Goal: Task Accomplishment & Management: Manage account settings

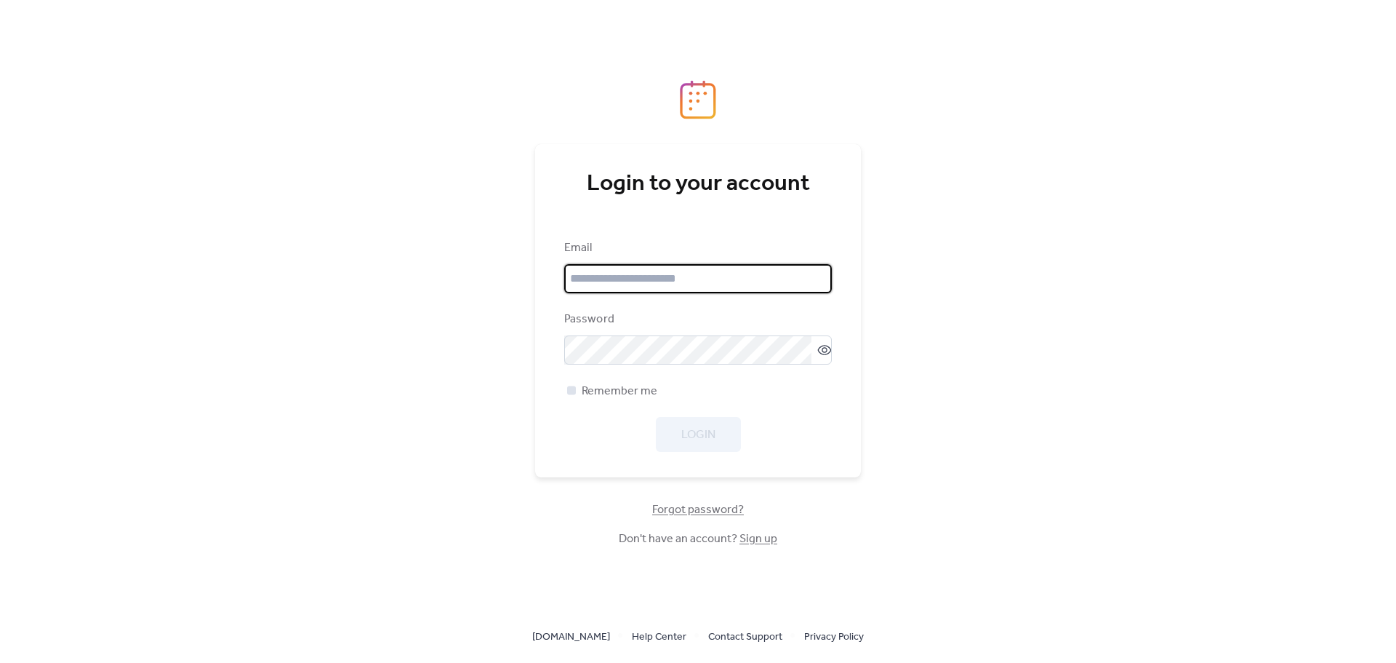
type input "**********"
click at [570, 391] on div at bounding box center [571, 389] width 9 height 9
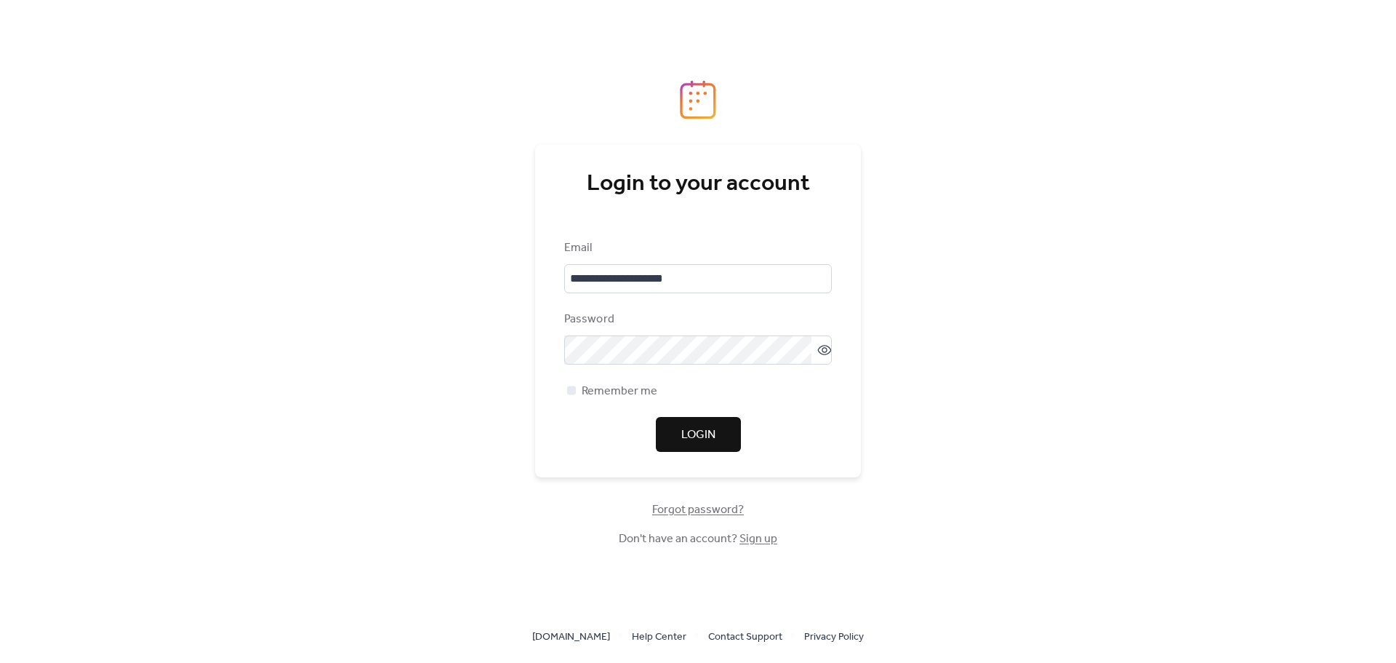
click at [690, 435] on span "Login" at bounding box center [698, 434] width 34 height 17
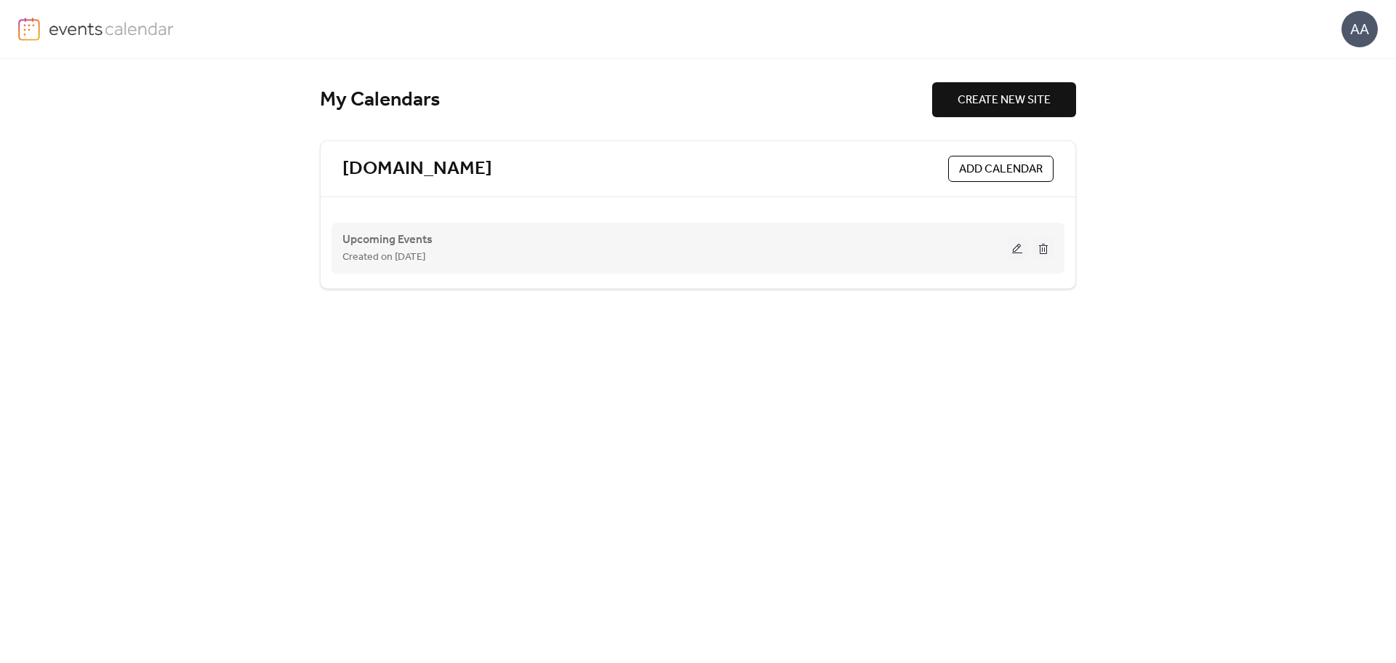
click at [669, 252] on div "Created on [DATE]" at bounding box center [675, 256] width 665 height 17
click at [1015, 253] on button at bounding box center [1017, 248] width 20 height 22
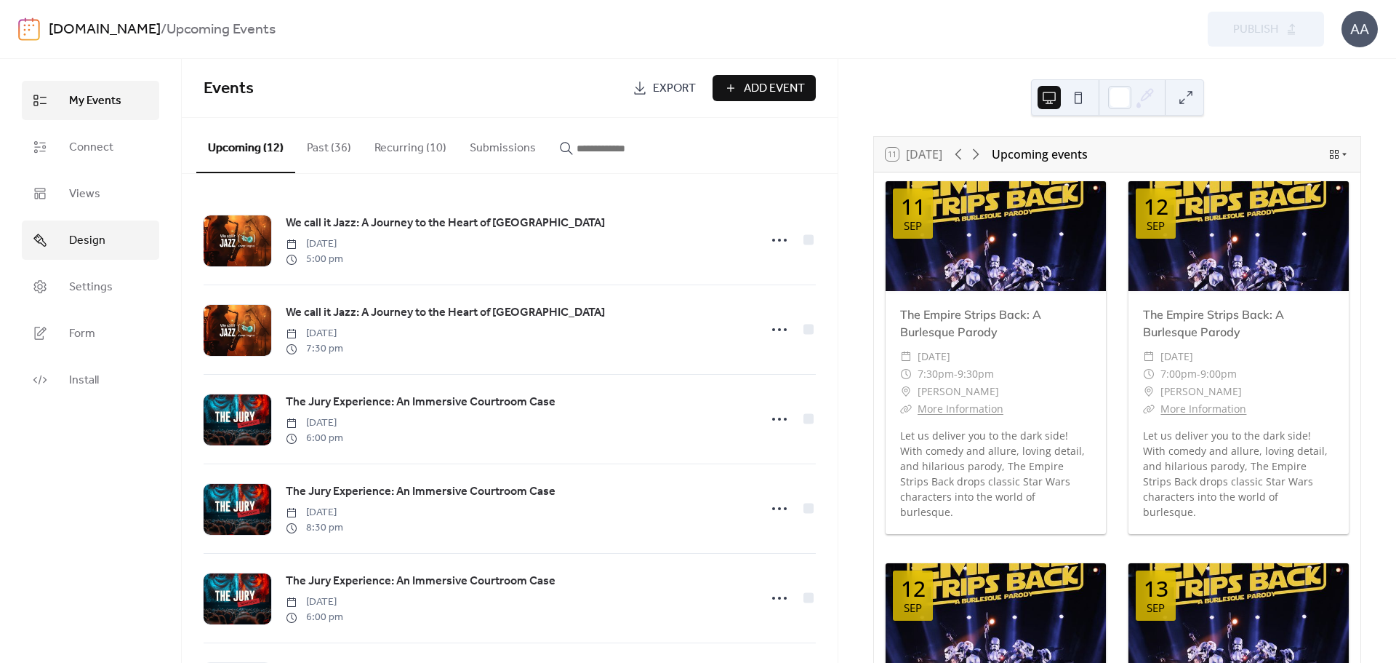
click at [56, 235] on link "Design" at bounding box center [90, 239] width 137 height 39
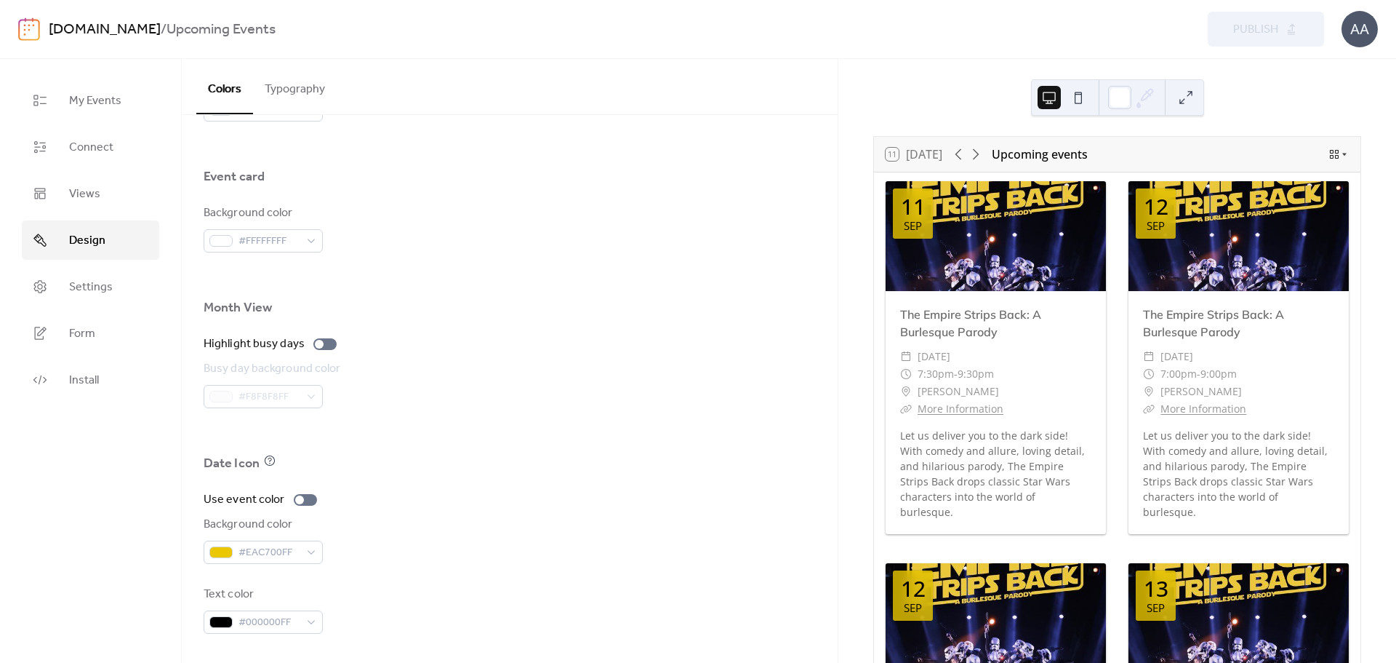
scroll to position [280, 0]
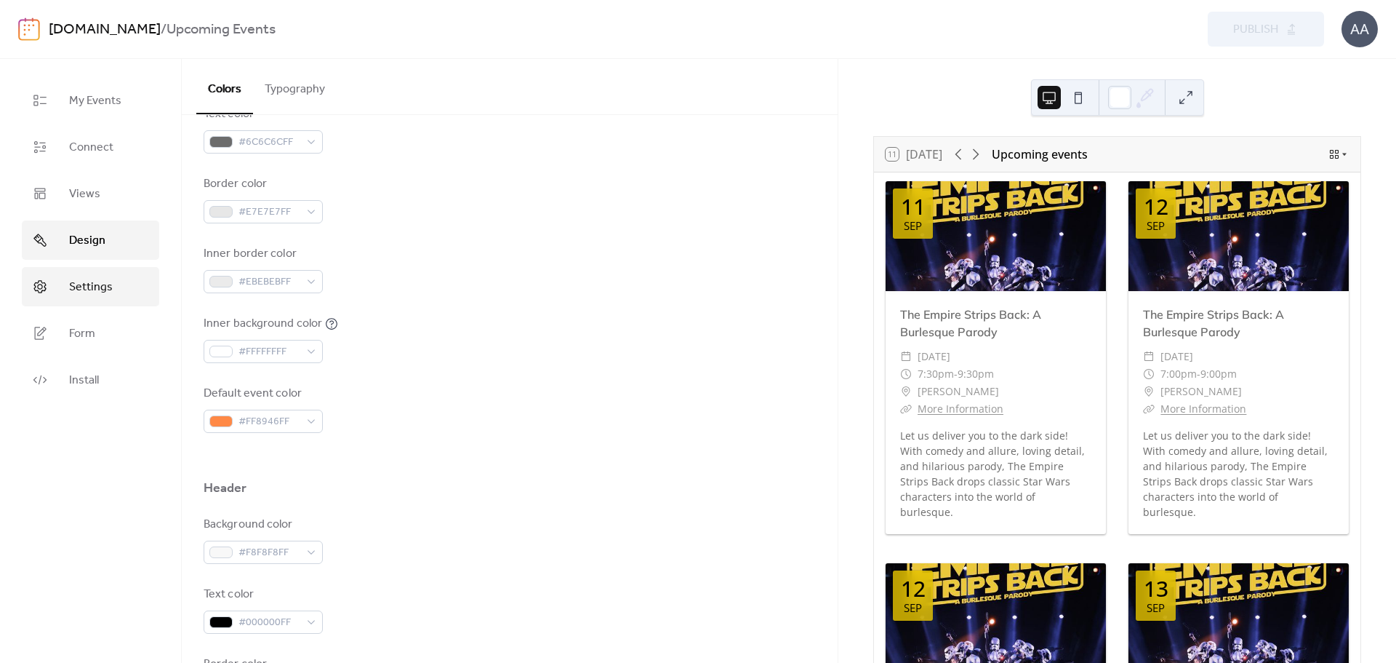
click at [86, 281] on span "Settings" at bounding box center [91, 287] width 44 height 17
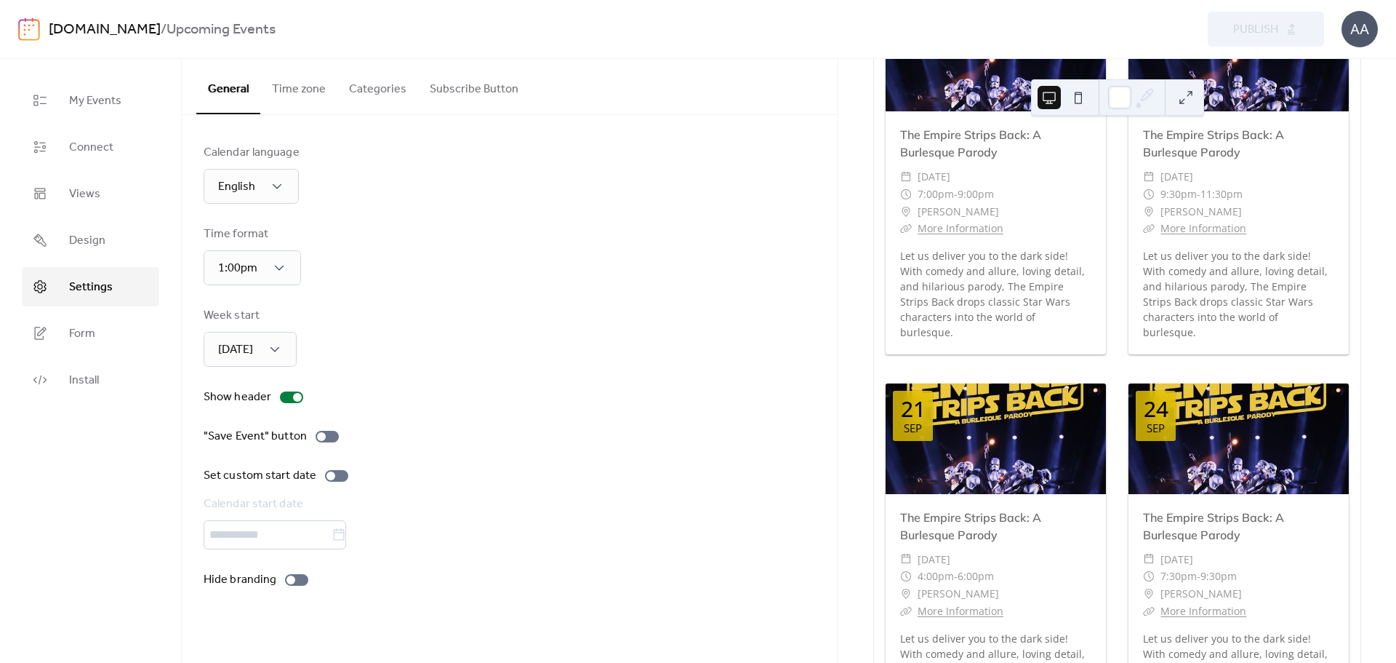
scroll to position [3256, 0]
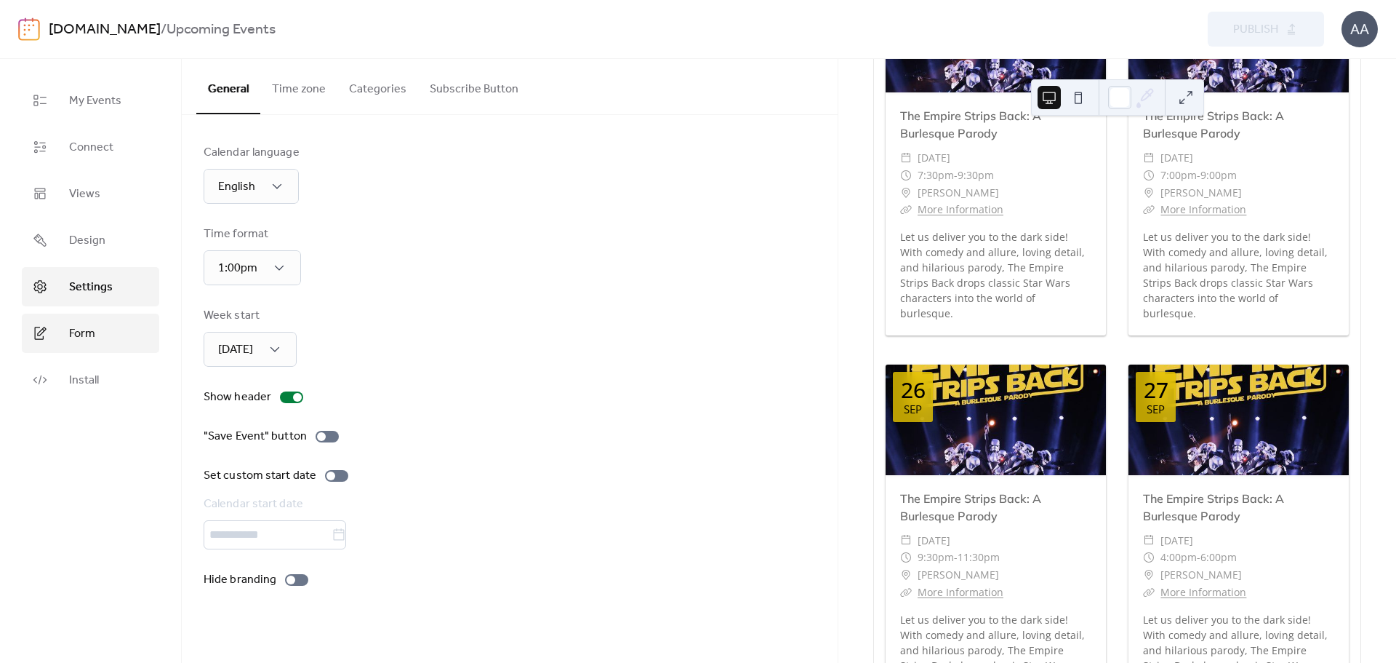
click at [73, 345] on link "Form" at bounding box center [90, 332] width 137 height 39
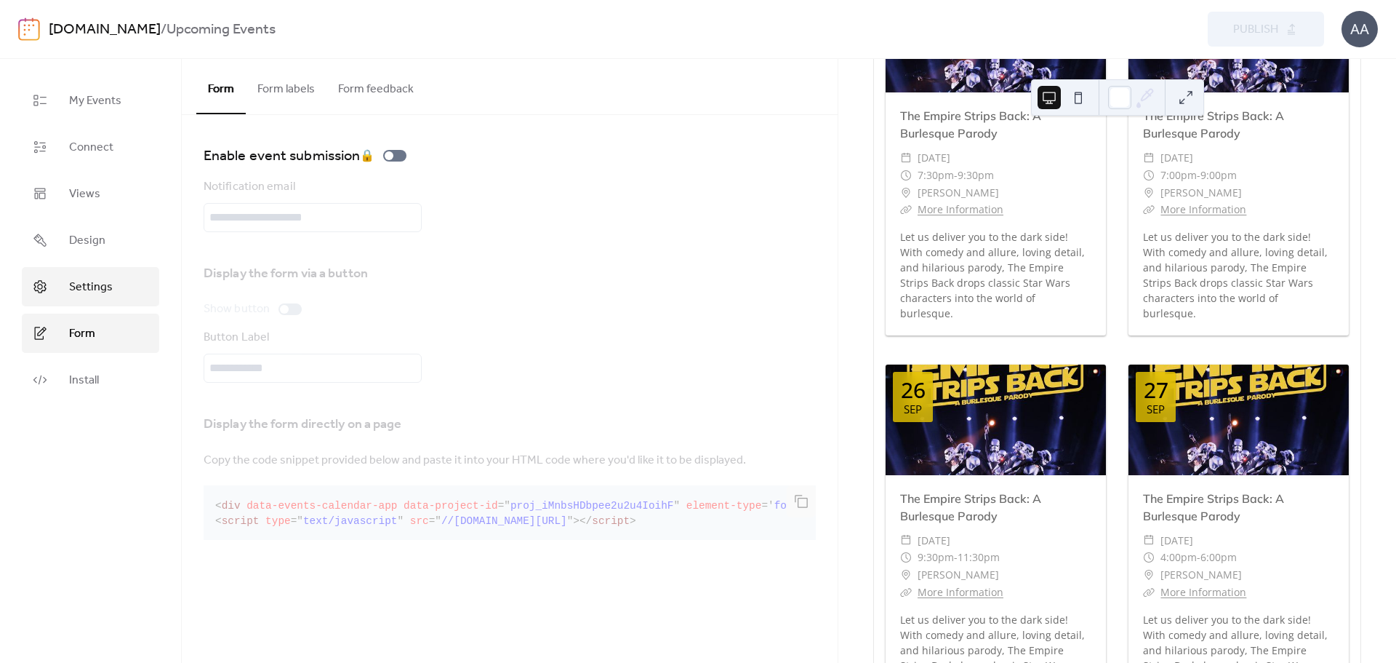
click at [76, 292] on span "Settings" at bounding box center [91, 287] width 44 height 17
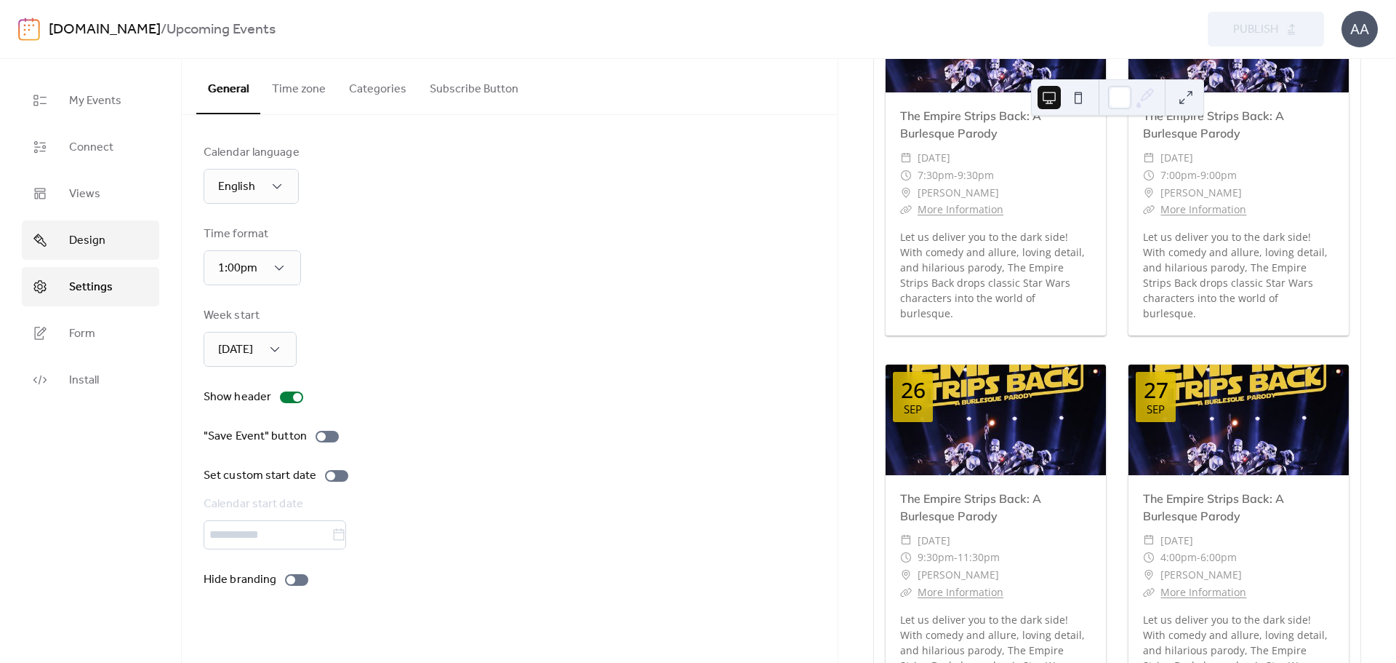
click at [90, 235] on span "Design" at bounding box center [87, 240] width 36 height 17
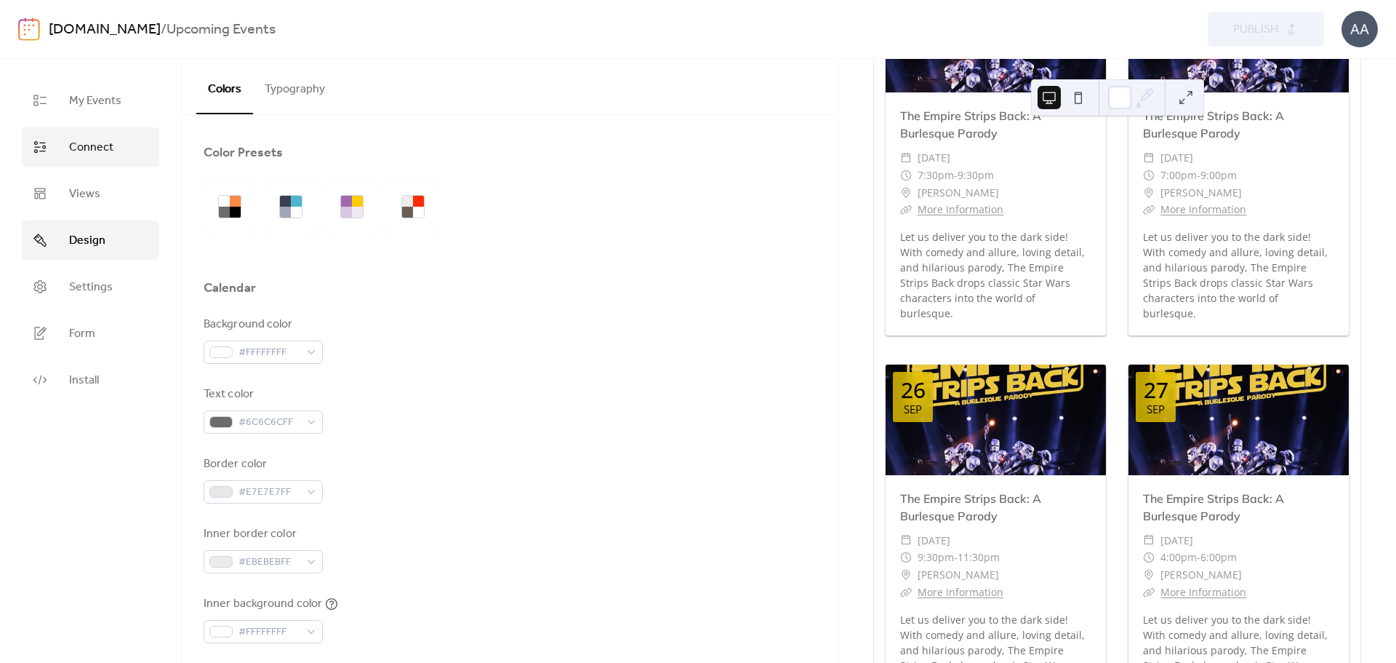
click at [81, 163] on link "Connect" at bounding box center [90, 146] width 137 height 39
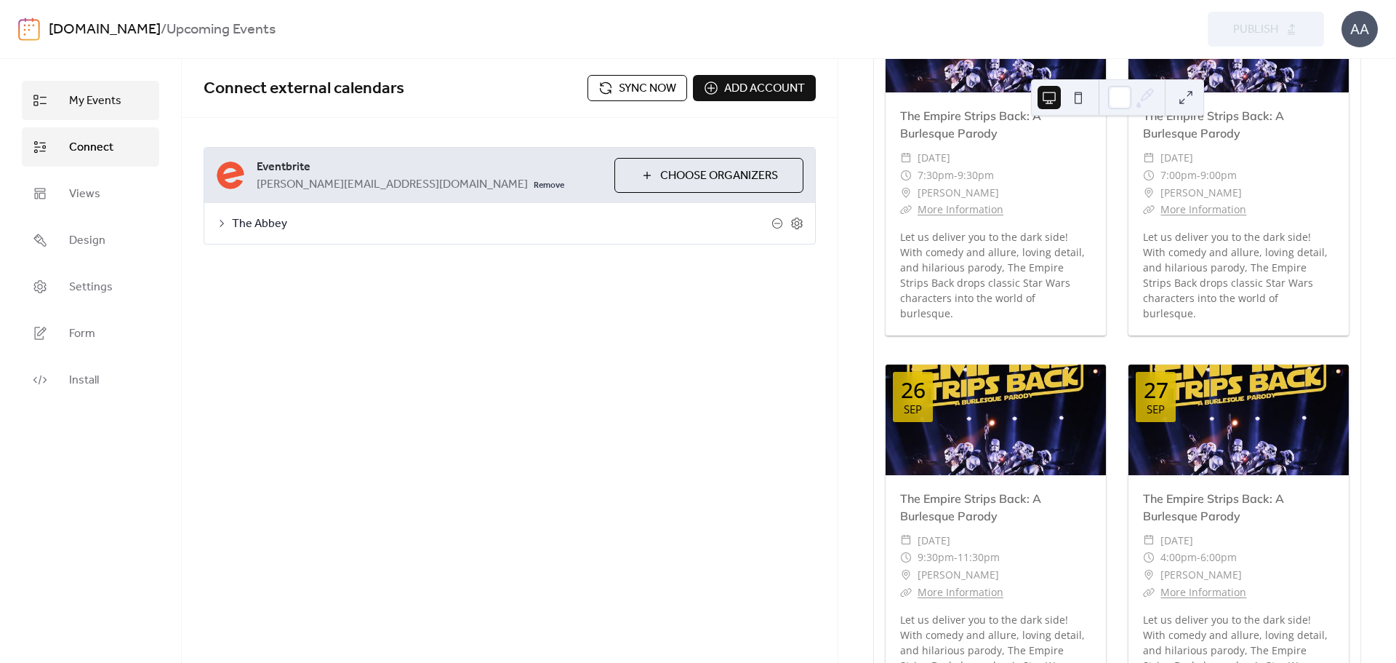
click at [86, 97] on span "My Events" at bounding box center [95, 100] width 52 height 17
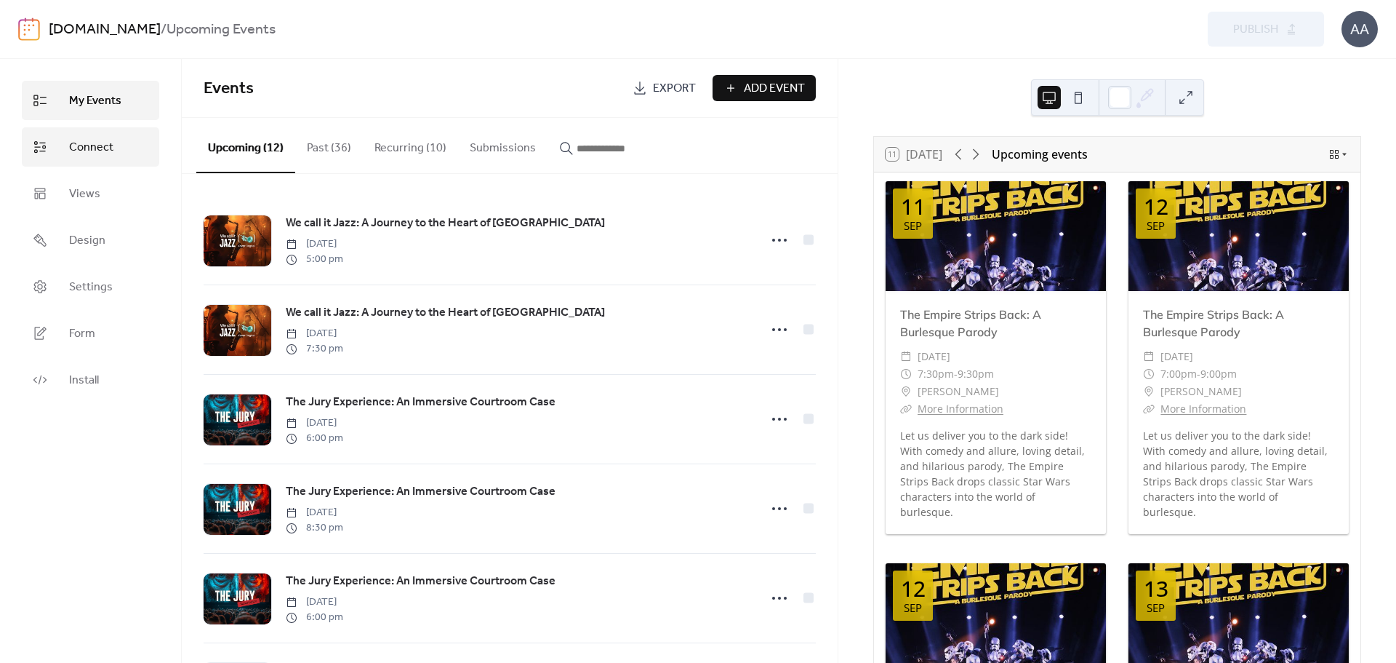
click at [97, 146] on span "Connect" at bounding box center [91, 147] width 44 height 17
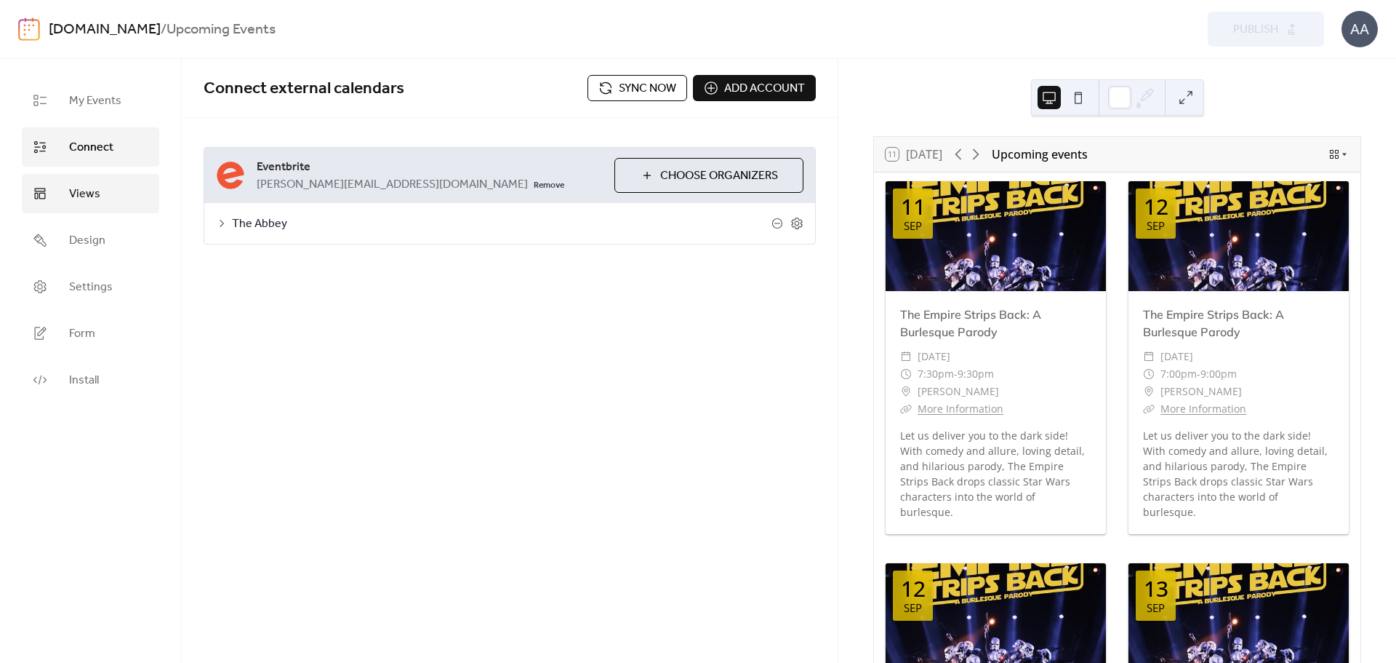
click at [51, 191] on link "Views" at bounding box center [90, 193] width 137 height 39
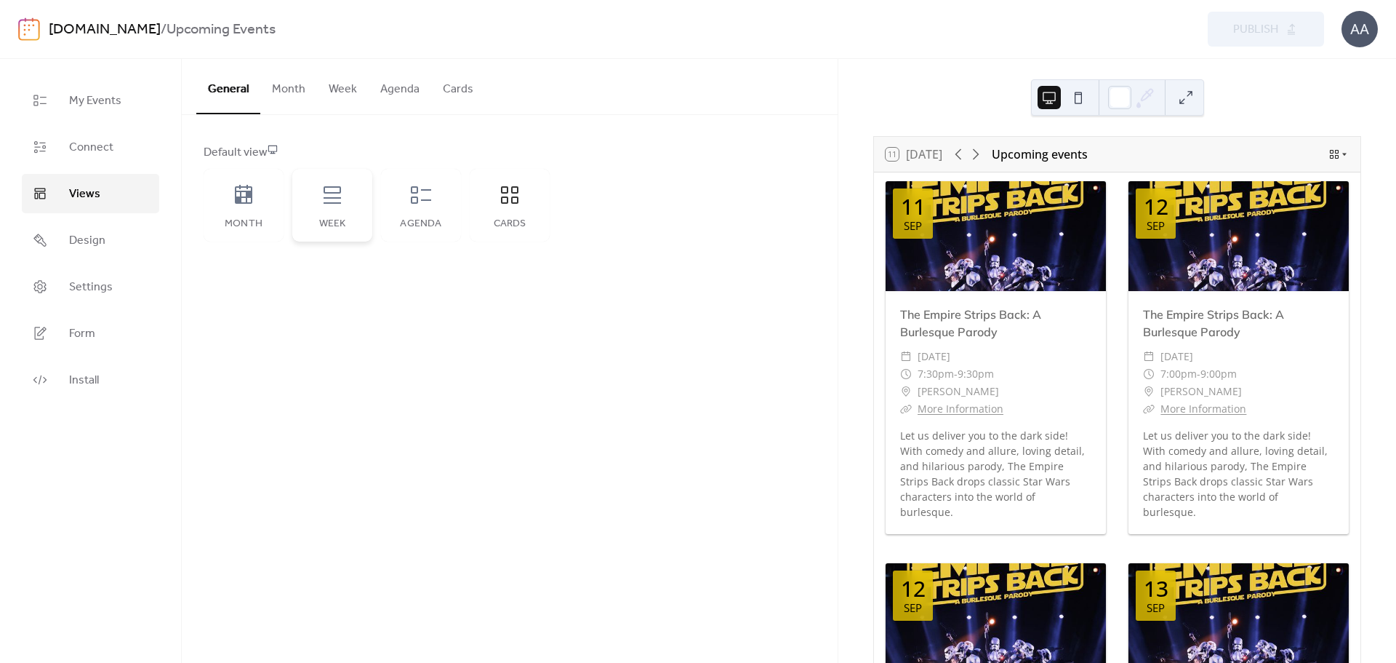
click at [324, 203] on icon at bounding box center [332, 194] width 17 height 17
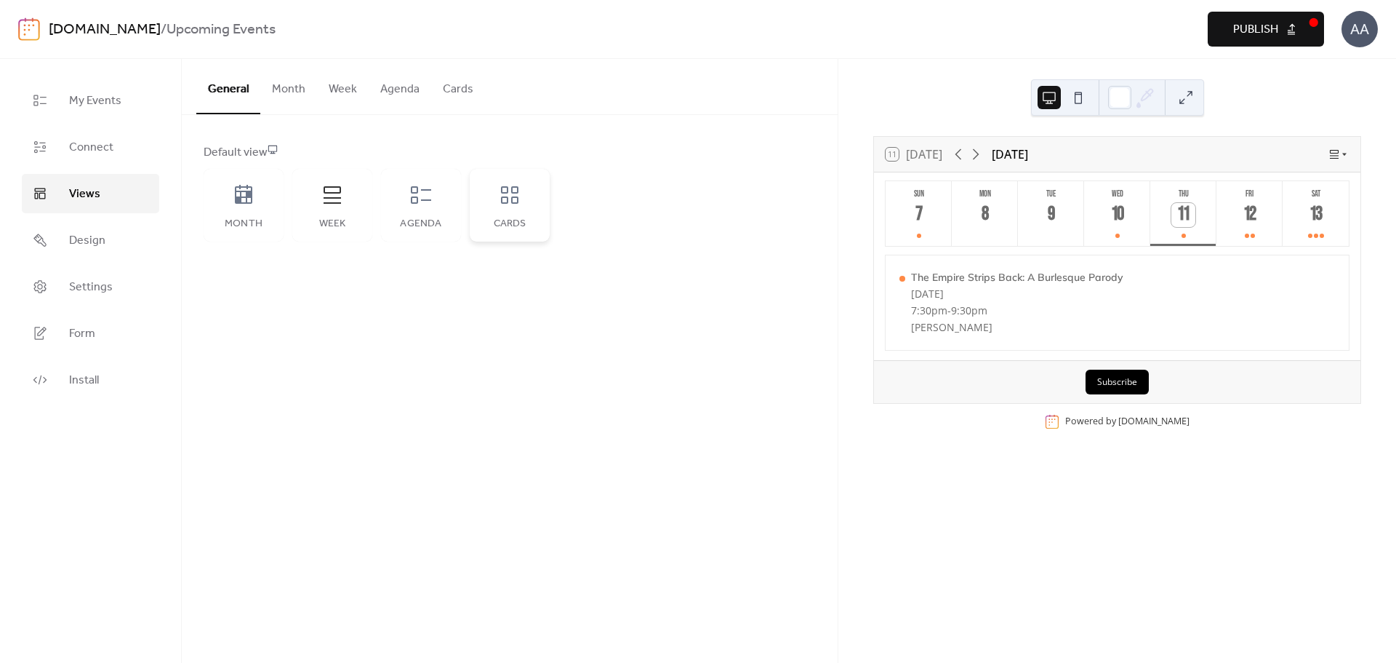
click at [508, 211] on div "Cards" at bounding box center [510, 205] width 80 height 73
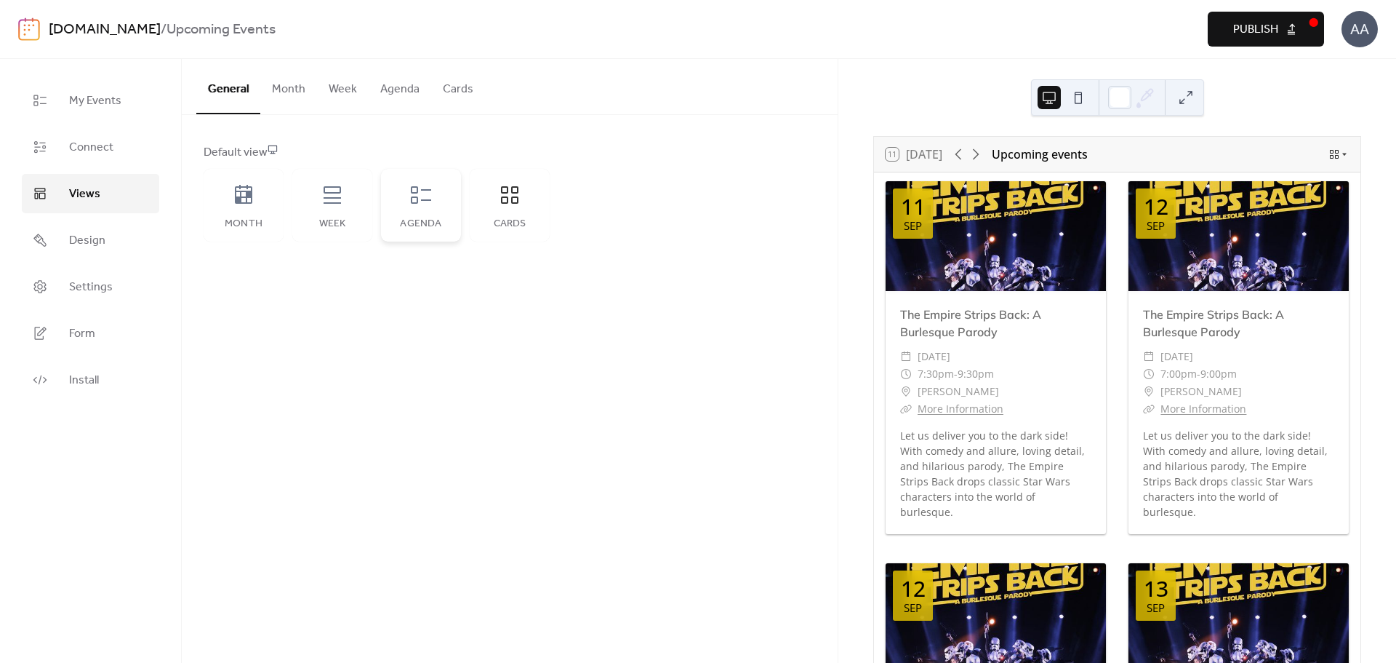
click at [430, 218] on div "Agenda" at bounding box center [421, 224] width 51 height 12
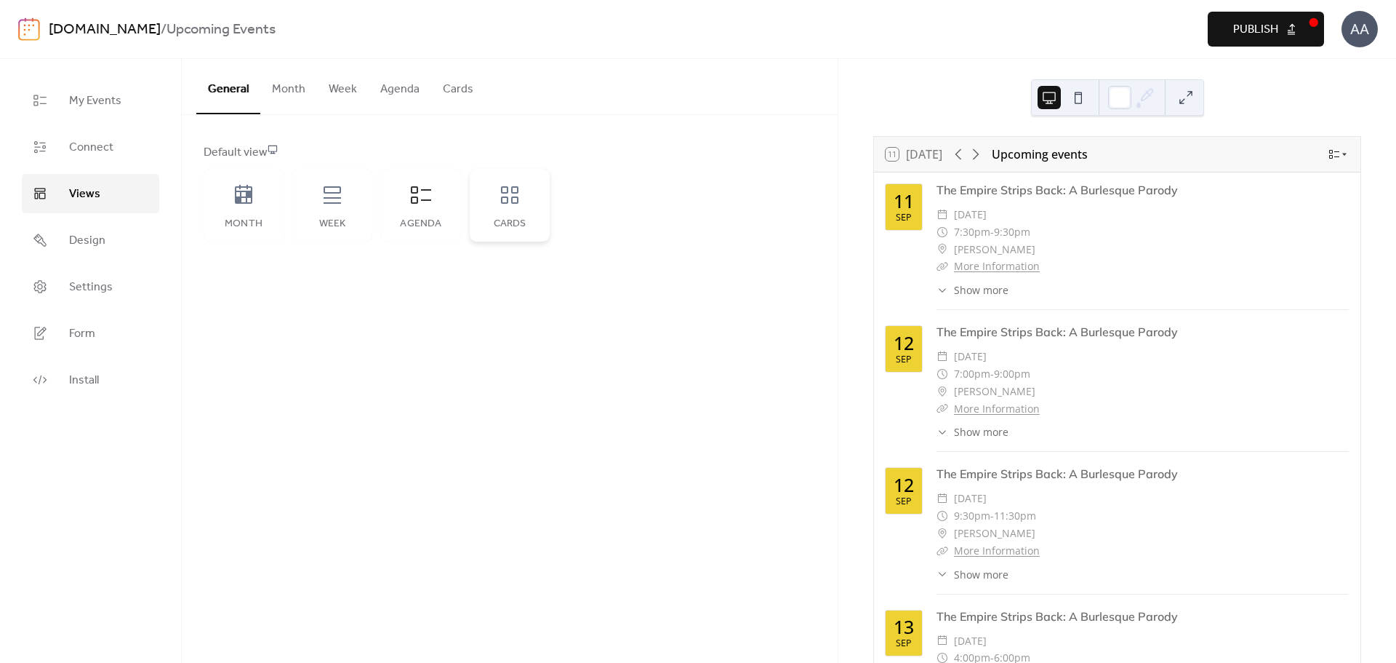
click at [492, 221] on div "Cards" at bounding box center [509, 224] width 51 height 12
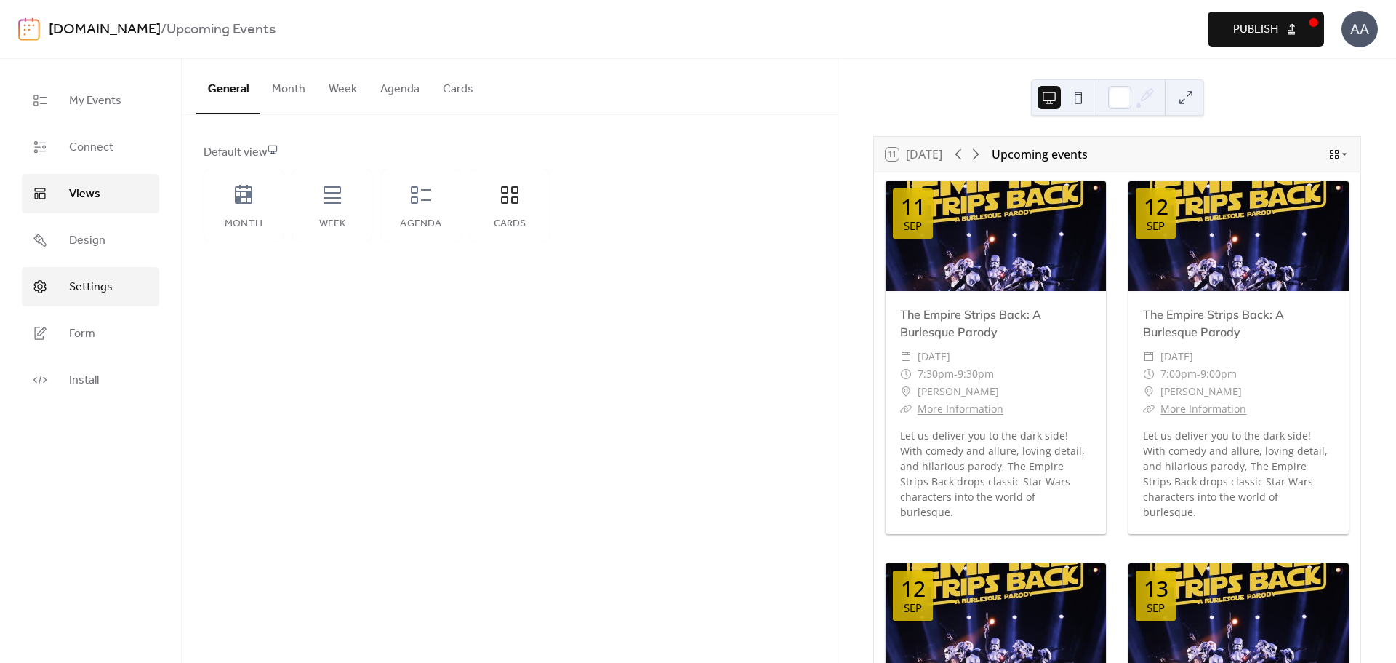
click at [91, 282] on span "Settings" at bounding box center [91, 287] width 44 height 17
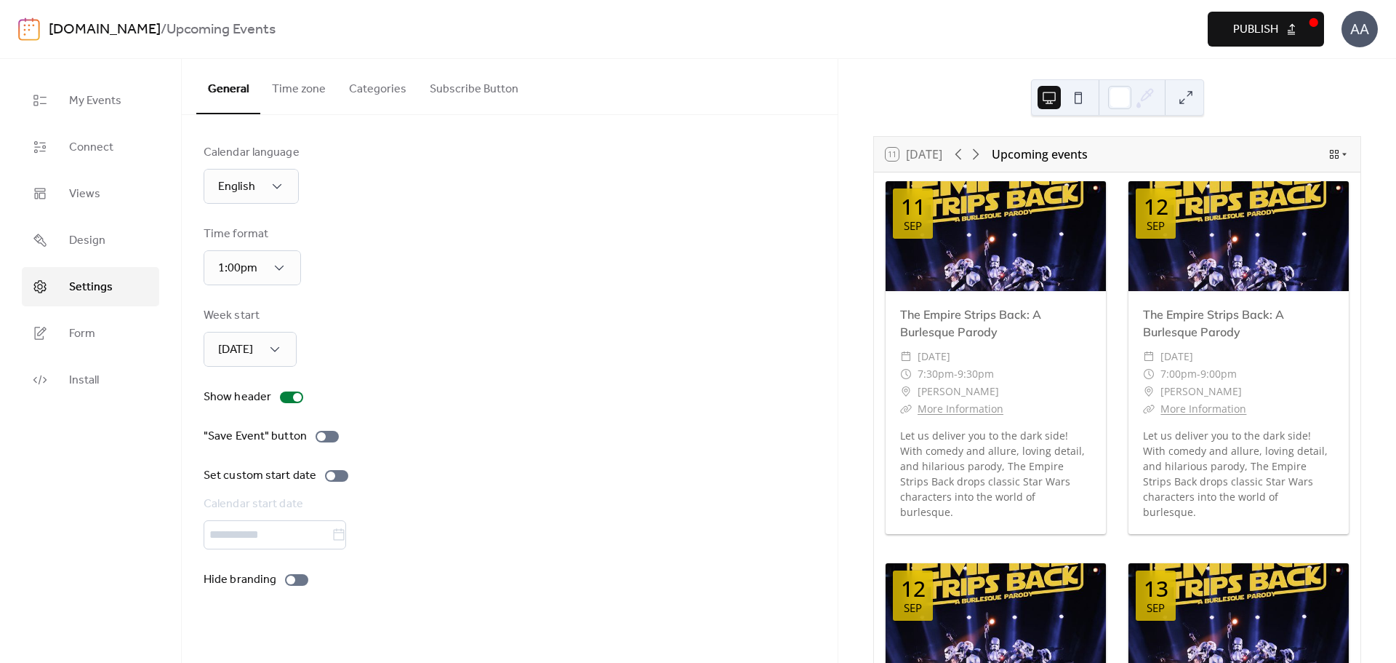
click at [377, 97] on button "Categories" at bounding box center [377, 86] width 81 height 54
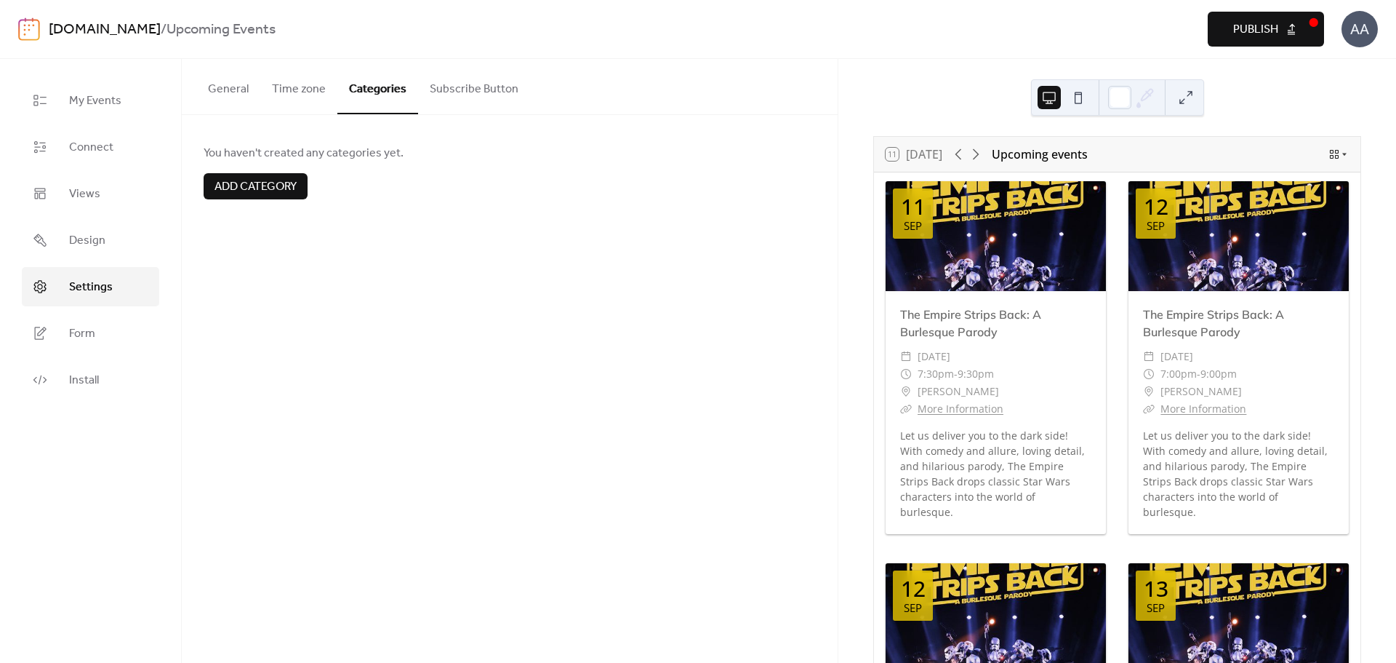
click at [320, 88] on button "Time zone" at bounding box center [298, 86] width 77 height 54
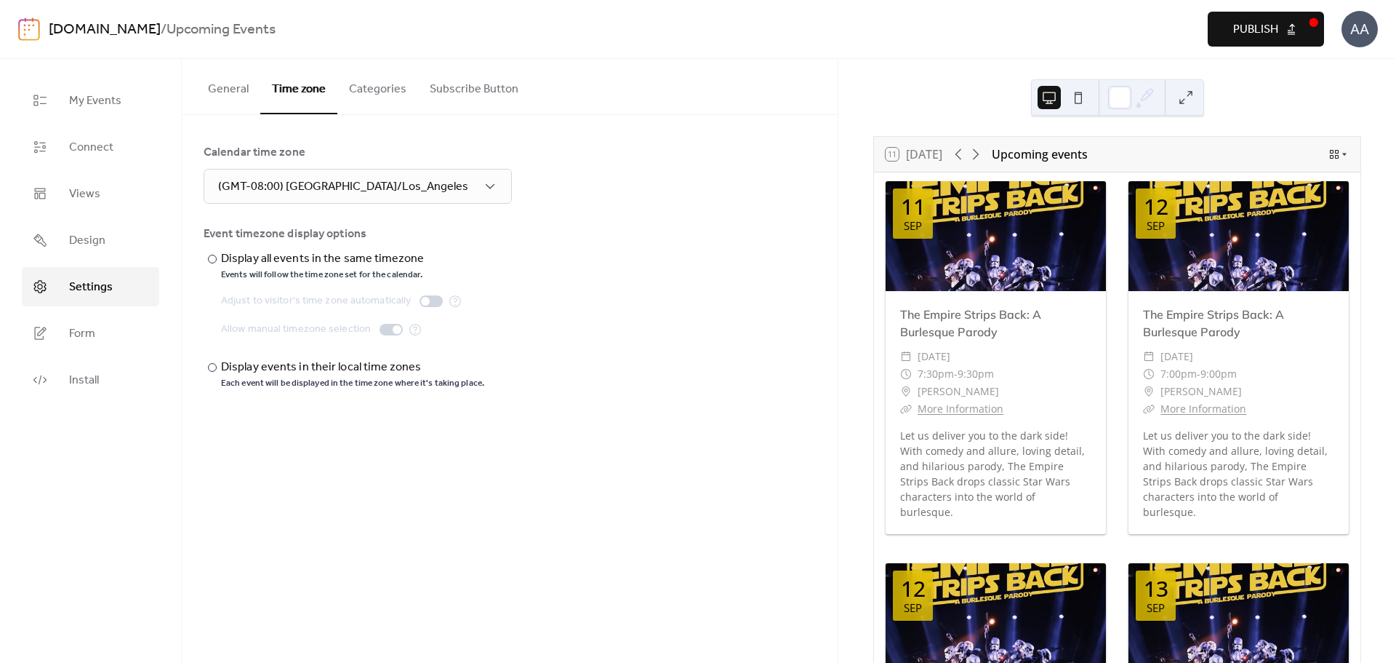
click at [452, 86] on button "Subscribe Button" at bounding box center [474, 86] width 112 height 54
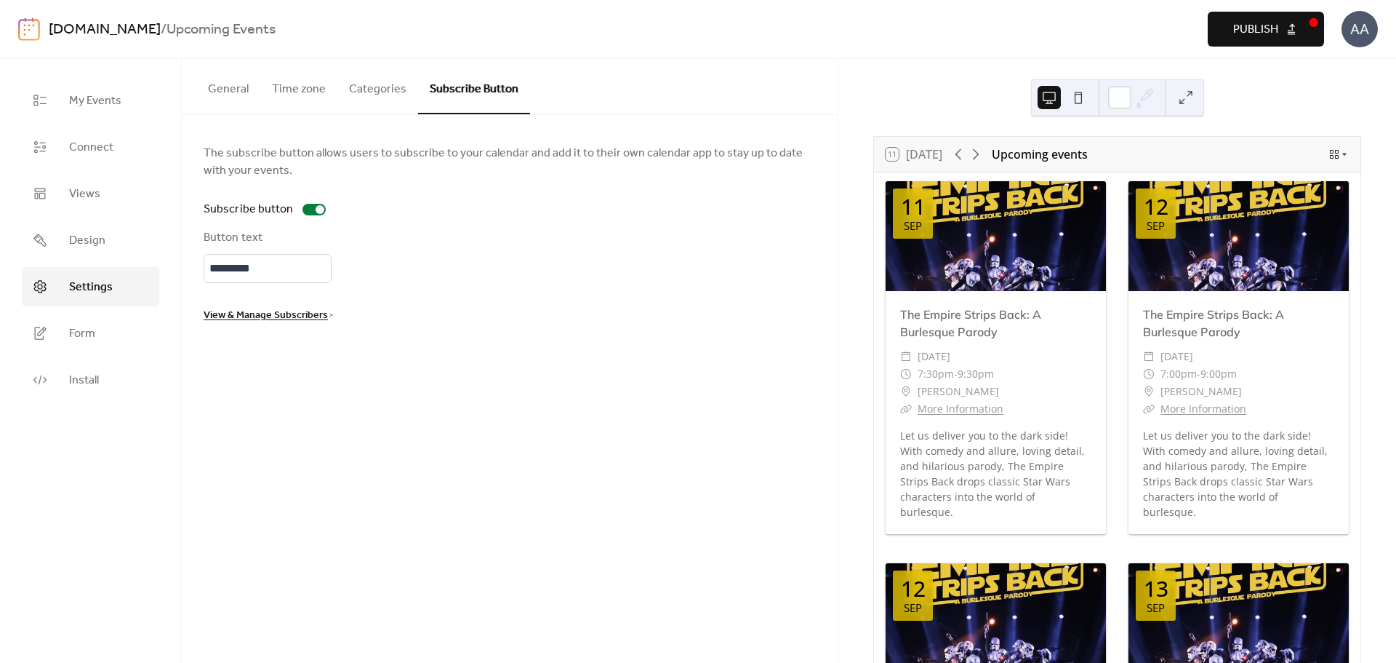
click at [232, 92] on button "General" at bounding box center [228, 86] width 64 height 54
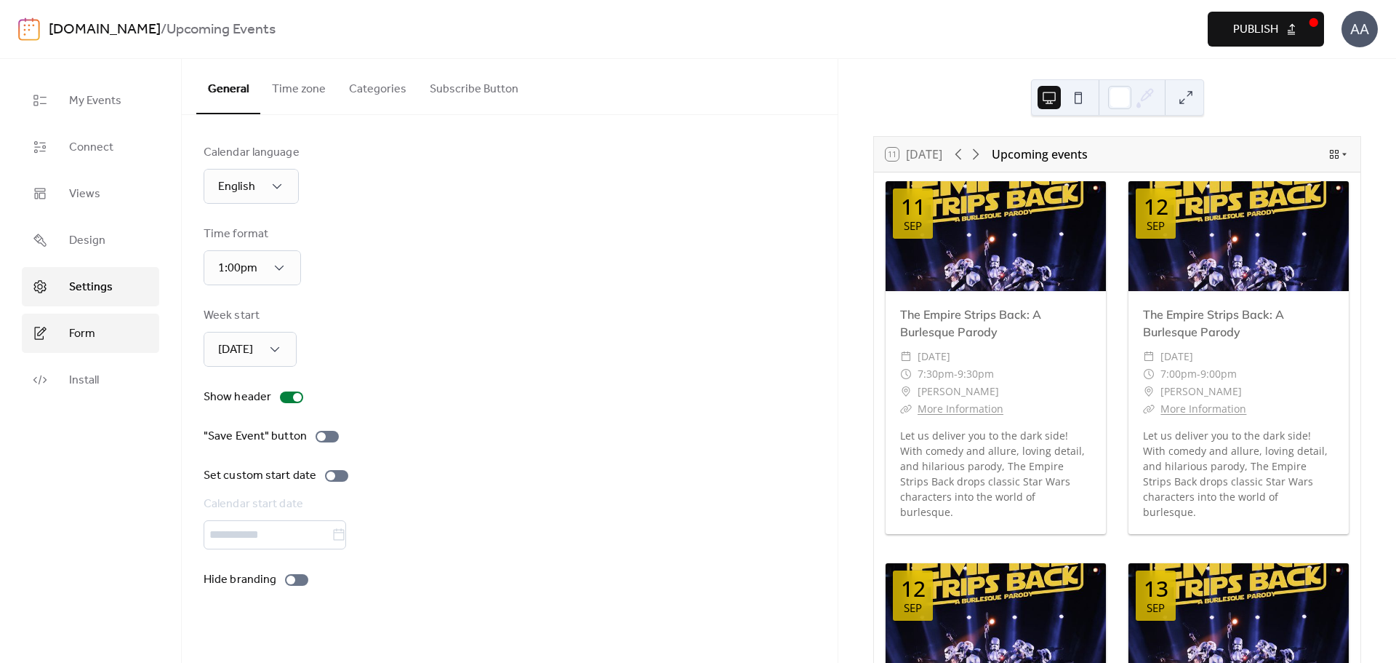
click at [101, 327] on link "Form" at bounding box center [90, 332] width 137 height 39
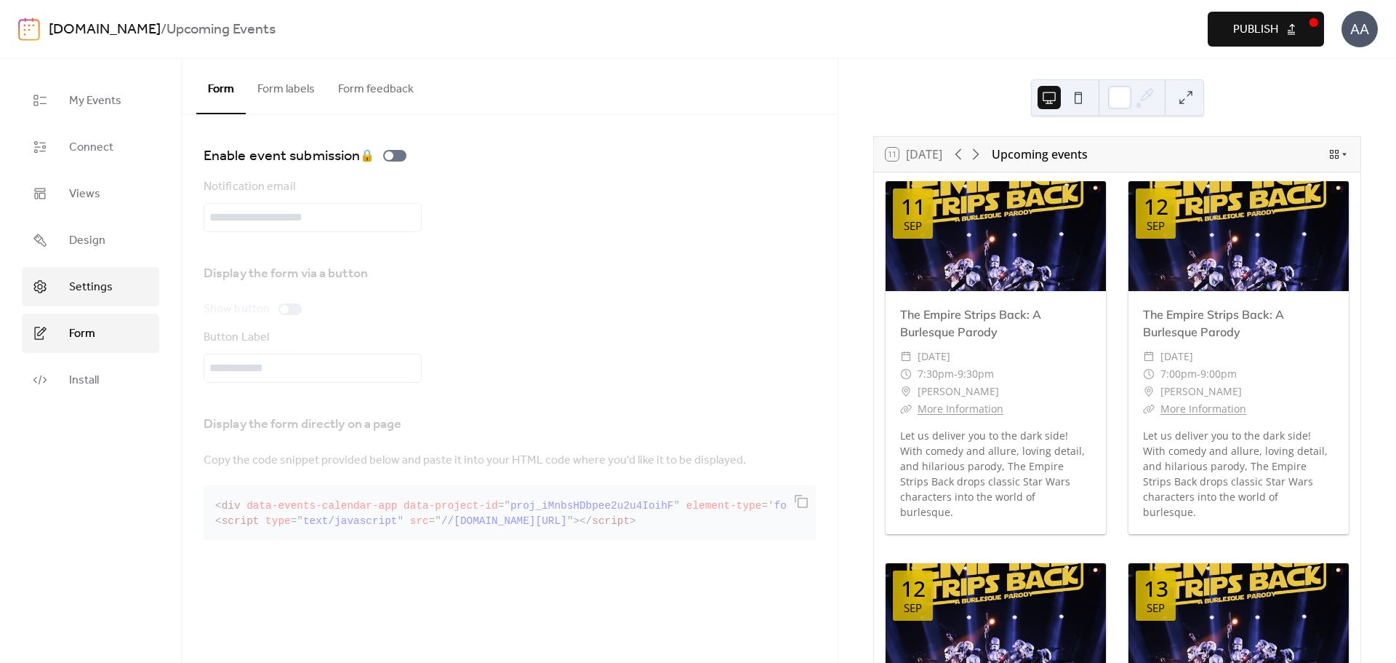
click at [99, 289] on span "Settings" at bounding box center [91, 287] width 44 height 17
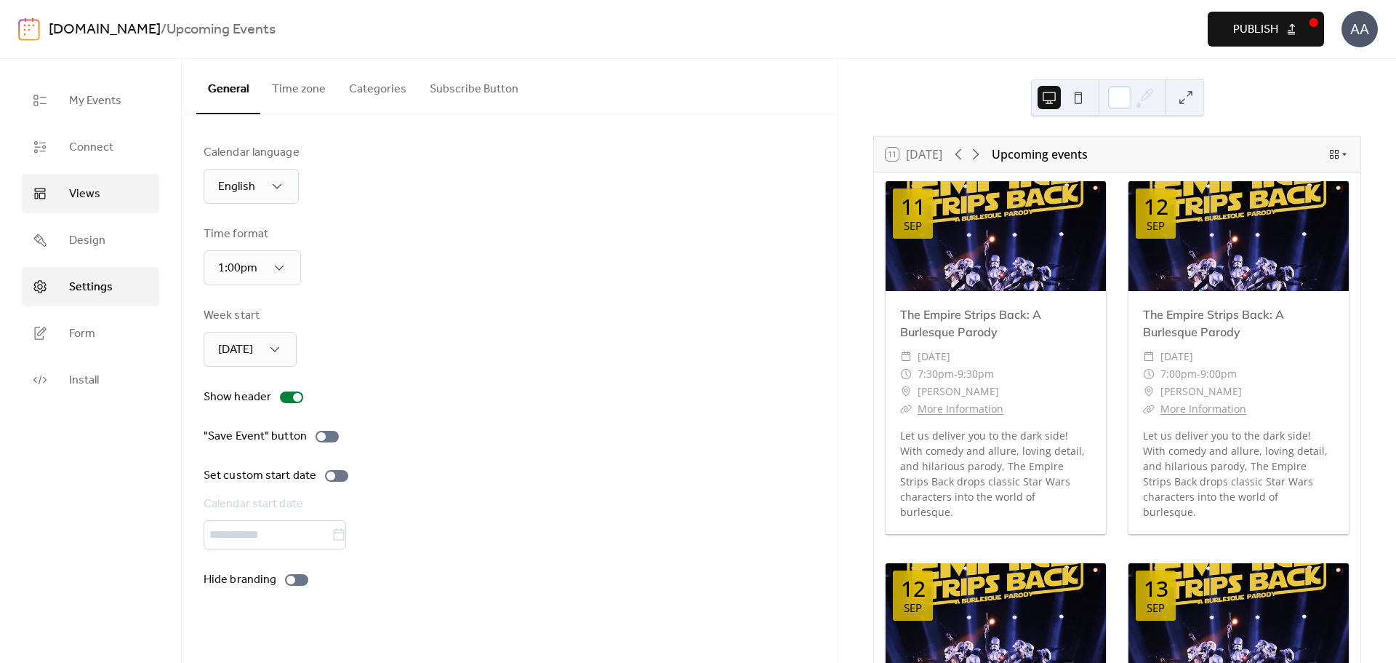
click at [77, 203] on span "Views" at bounding box center [84, 193] width 31 height 17
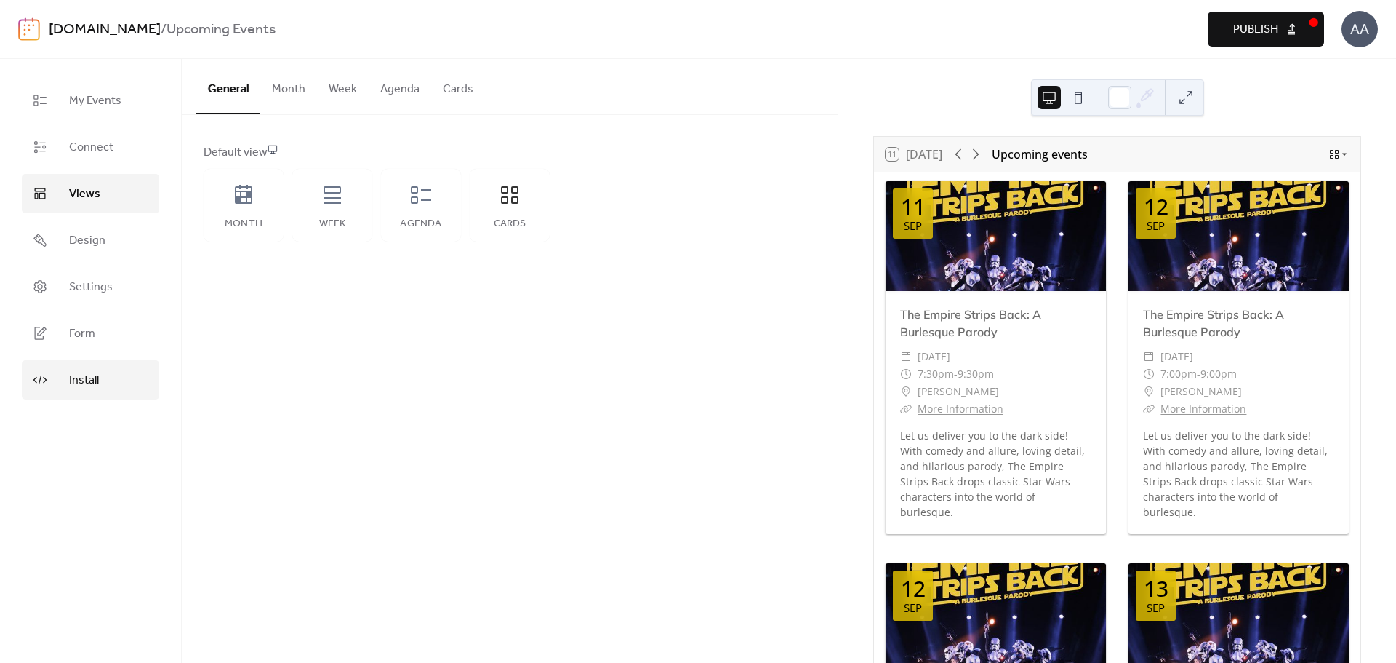
click at [73, 386] on span "Install" at bounding box center [84, 380] width 30 height 17
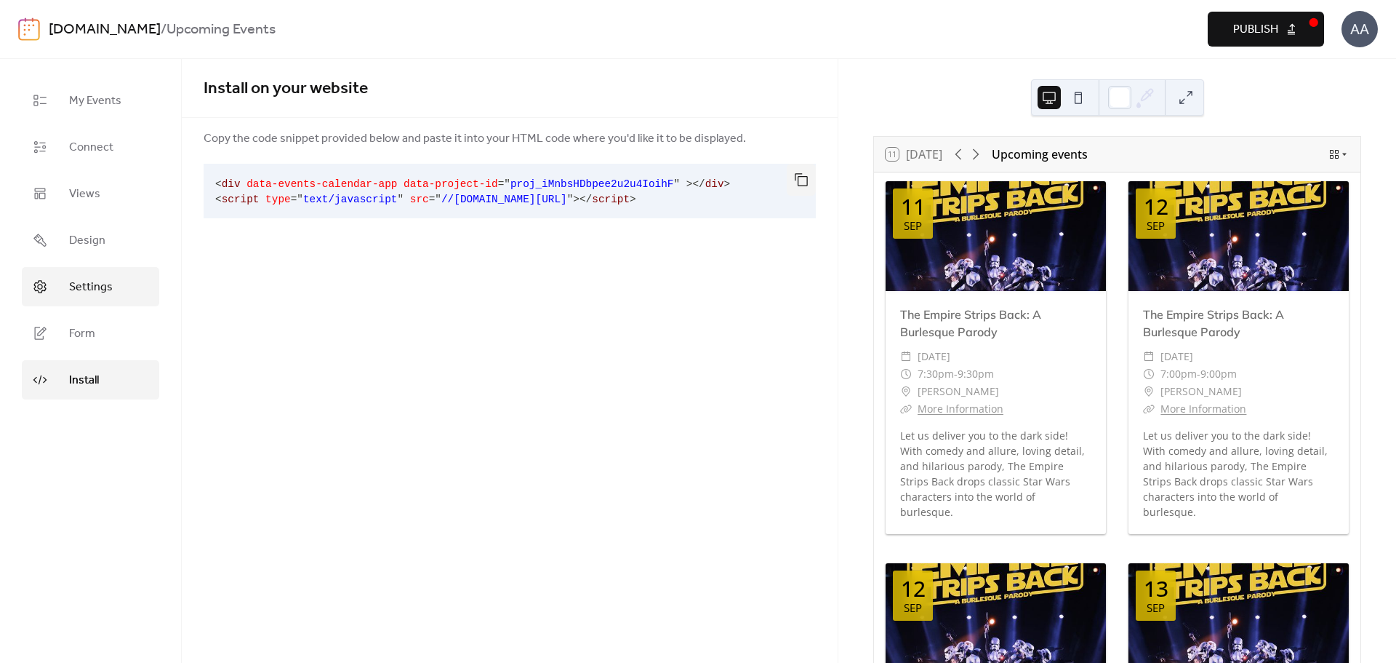
click at [71, 288] on span "Settings" at bounding box center [91, 287] width 44 height 17
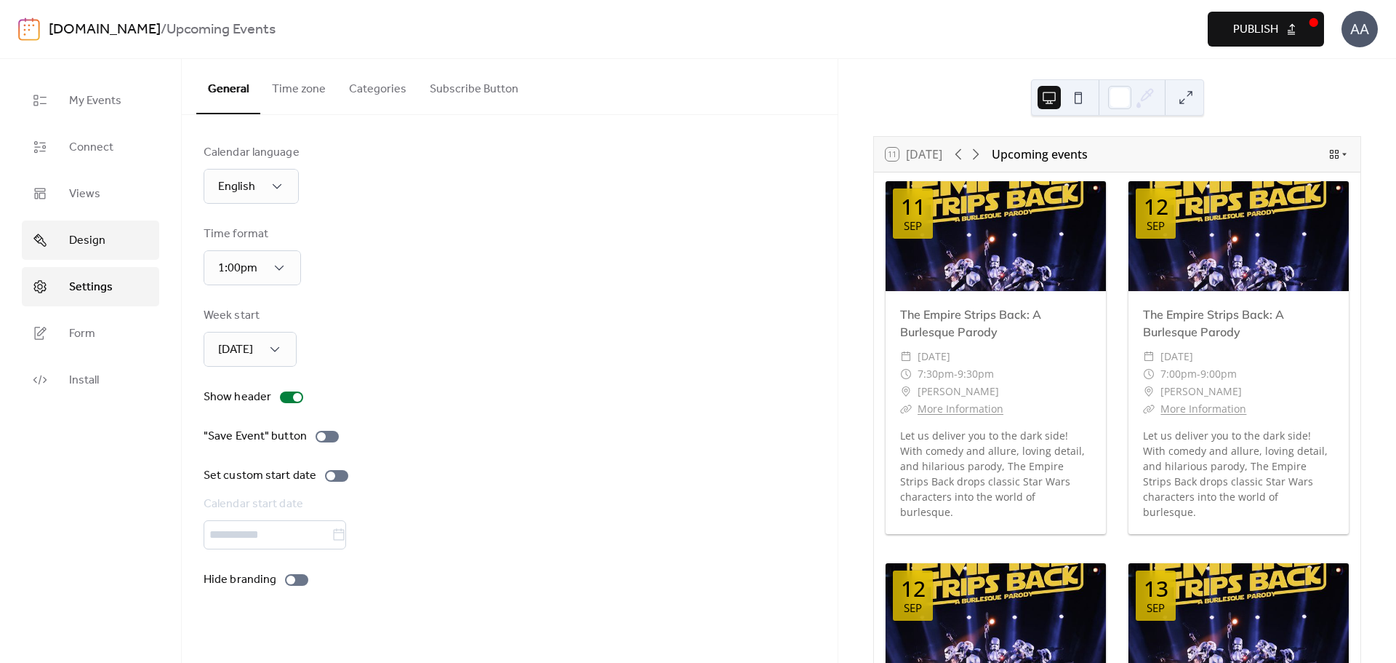
click at [110, 243] on link "Design" at bounding box center [90, 239] width 137 height 39
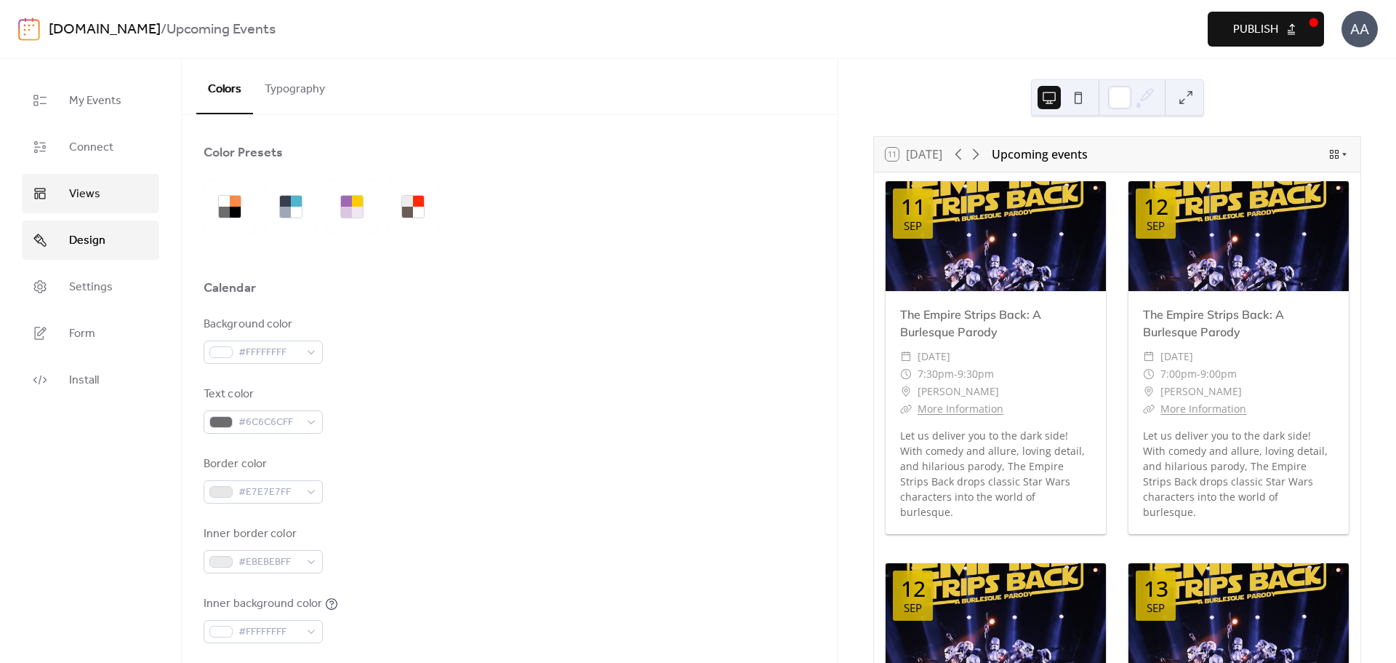
click at [102, 195] on link "Views" at bounding box center [90, 193] width 137 height 39
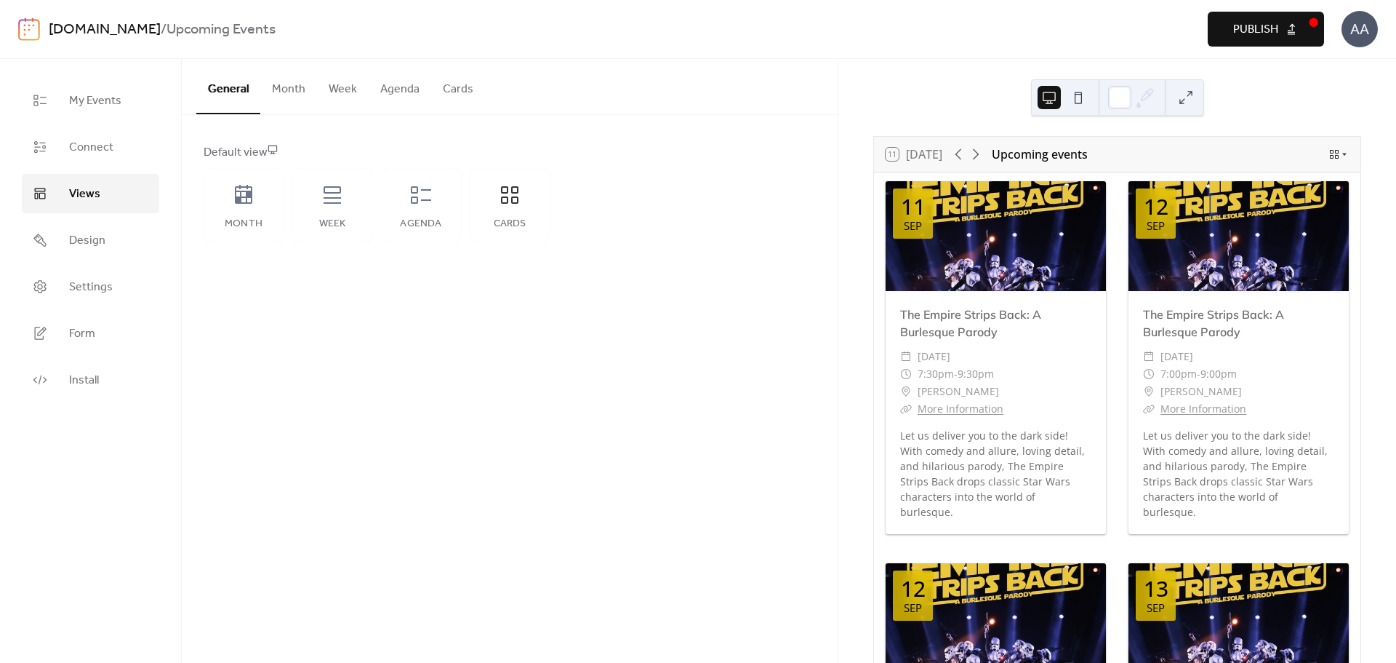
click at [469, 87] on button "Cards" at bounding box center [458, 86] width 54 height 54
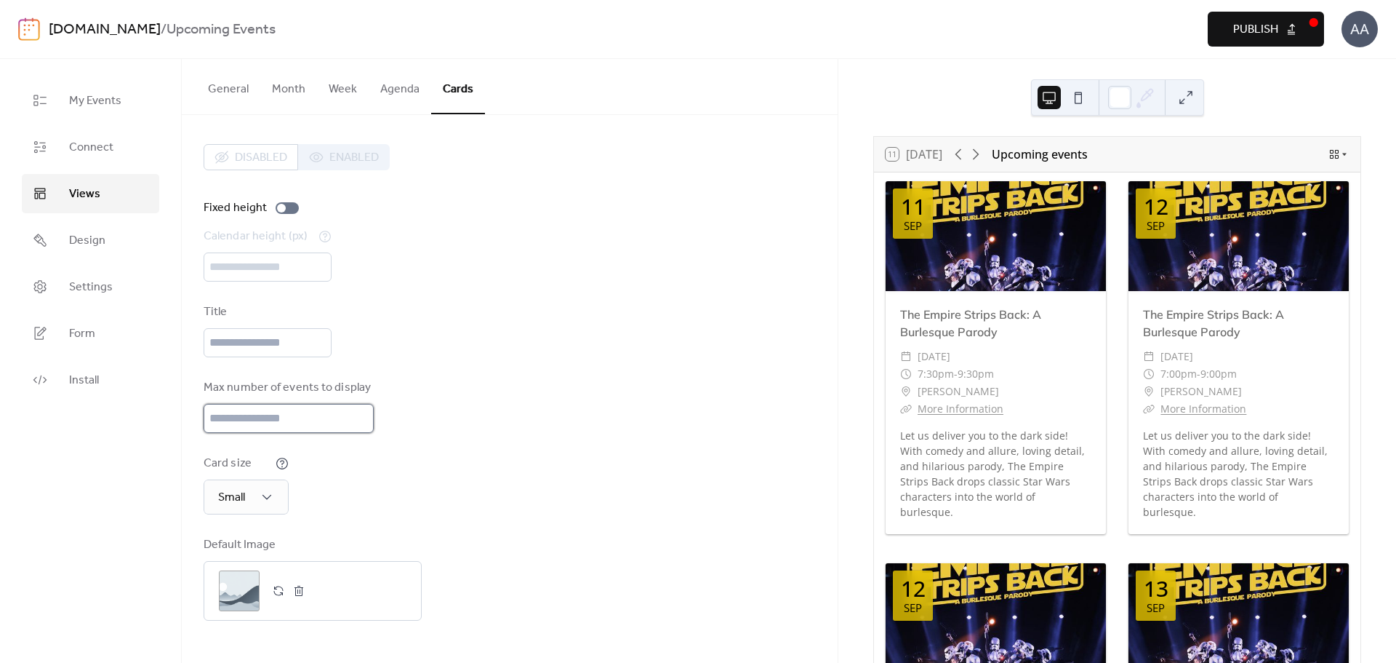
click at [243, 420] on input "**" at bounding box center [289, 418] width 170 height 29
type input "**"
click at [552, 422] on div "Max number of events to display **" at bounding box center [510, 406] width 612 height 54
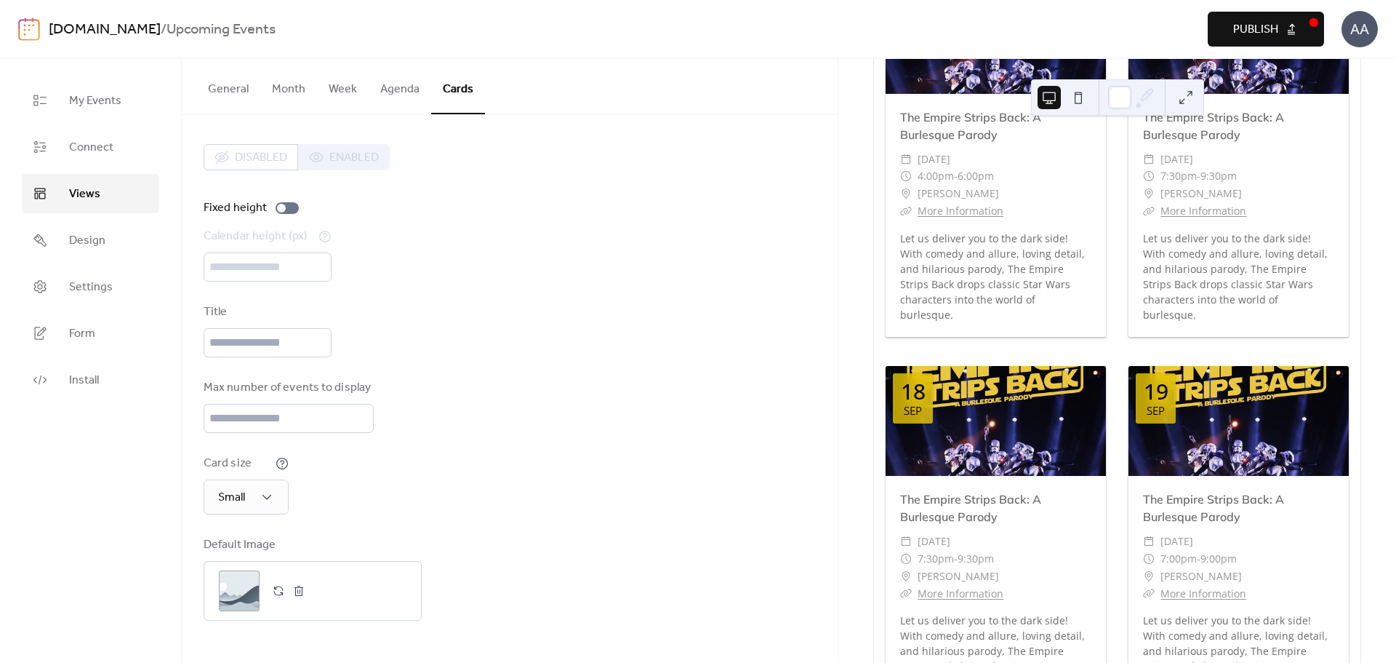
scroll to position [1427, 0]
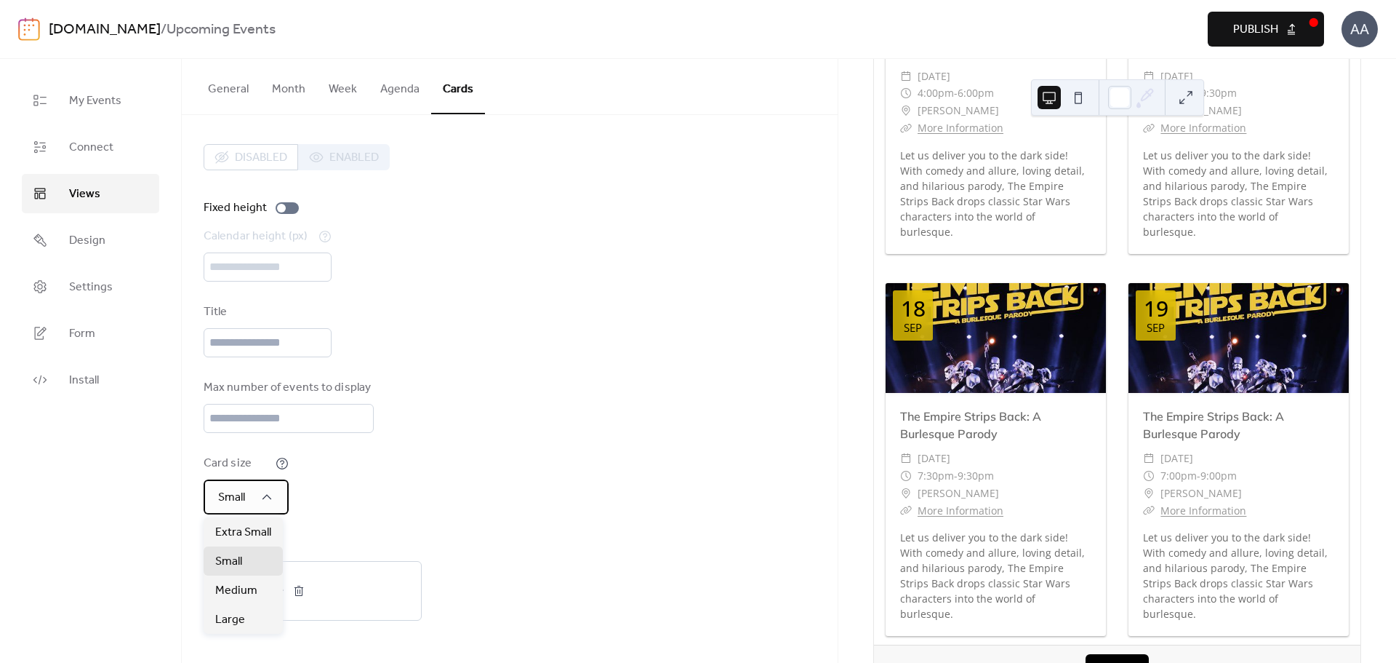
click at [243, 493] on span "Small" at bounding box center [231, 497] width 27 height 23
click at [245, 524] on span "Extra Small" at bounding box center [243, 532] width 56 height 17
click at [440, 474] on div "Card size Extra Small" at bounding box center [510, 485] width 612 height 60
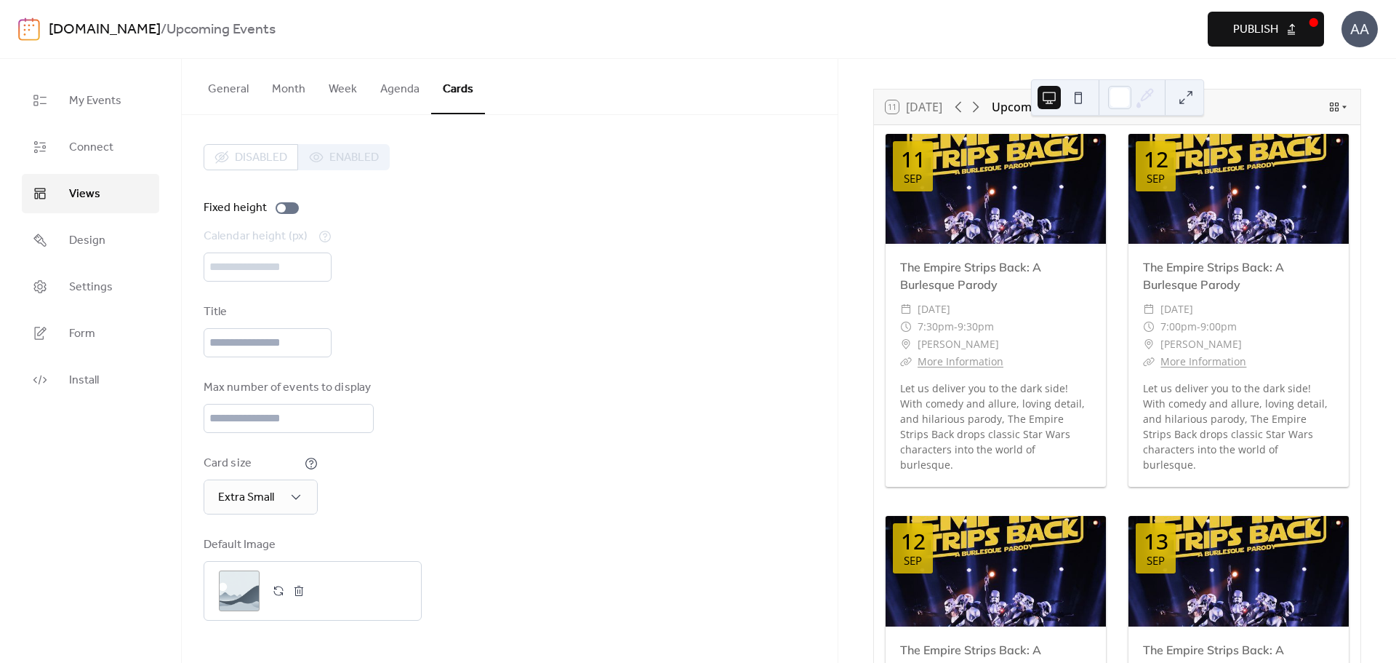
scroll to position [73, 0]
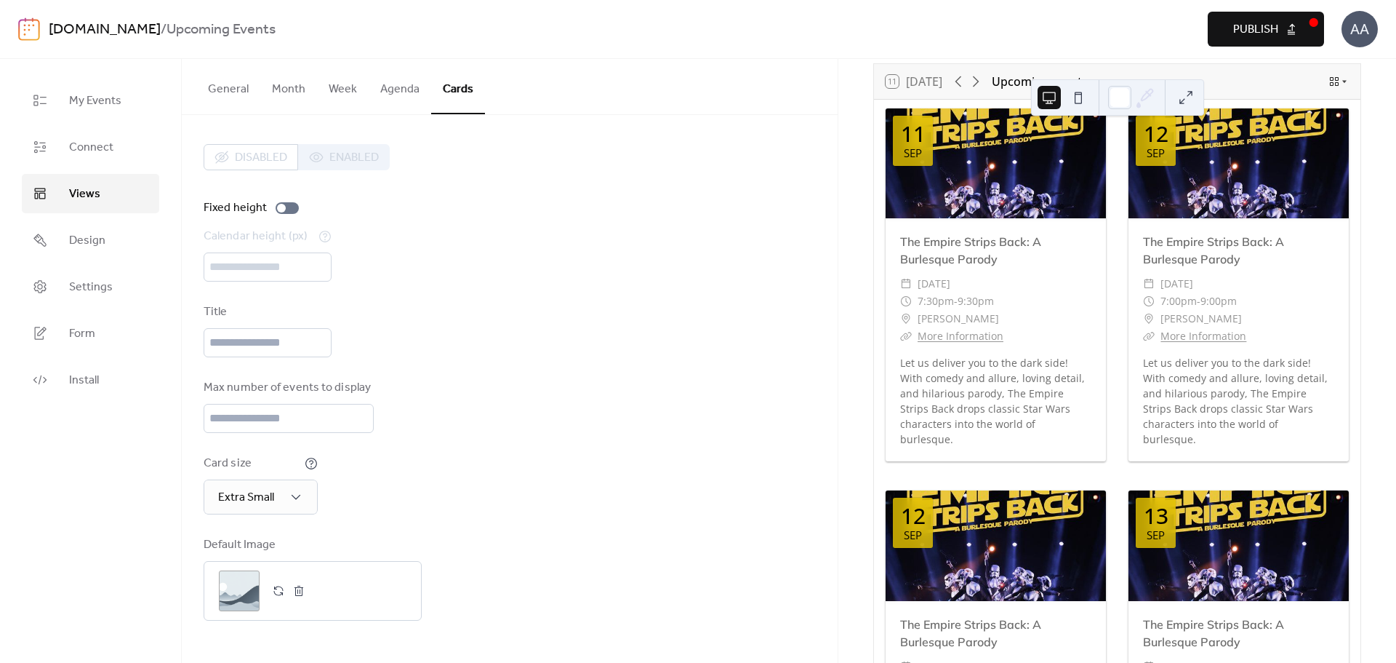
click at [1268, 21] on span "Publish" at bounding box center [1255, 29] width 45 height 17
